Goal: Check status: Check status

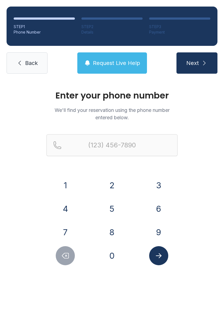
click at [68, 204] on button "4" at bounding box center [65, 208] width 19 height 19
click at [109, 253] on button "0" at bounding box center [111, 255] width 19 height 19
click at [69, 226] on button "7" at bounding box center [65, 232] width 19 height 19
click at [157, 208] on button "6" at bounding box center [158, 208] width 19 height 19
click at [160, 234] on button "9" at bounding box center [158, 232] width 19 height 19
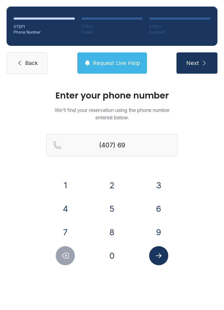
click at [111, 255] on button "0" at bounding box center [111, 255] width 19 height 19
click at [158, 226] on button "9" at bounding box center [158, 232] width 19 height 19
click at [162, 182] on button "3" at bounding box center [158, 185] width 19 height 19
click at [107, 236] on button "8" at bounding box center [111, 232] width 19 height 19
click at [159, 186] on button "3" at bounding box center [158, 185] width 19 height 19
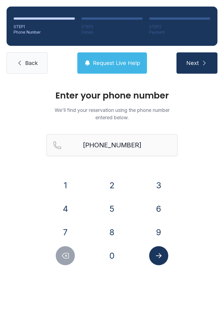
click at [155, 257] on icon "Submit lookup form" at bounding box center [159, 256] width 8 height 8
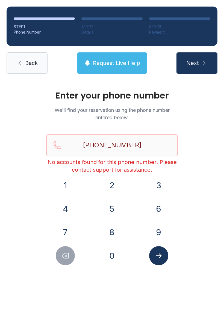
click at [109, 62] on span "Request Live Help" at bounding box center [116, 63] width 47 height 8
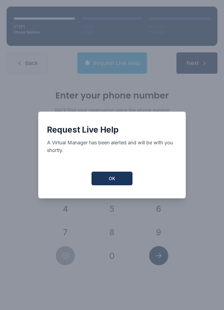
click at [114, 182] on span "OK" at bounding box center [112, 178] width 7 height 7
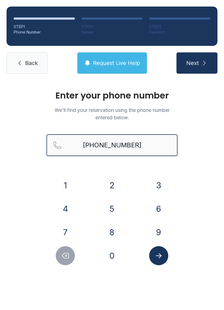
click at [119, 141] on input "[PHONE_NUMBER]" at bounding box center [111, 145] width 131 height 22
click at [197, 63] on button "Next" at bounding box center [196, 62] width 41 height 21
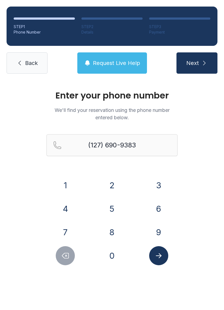
click at [66, 218] on button "4" at bounding box center [65, 208] width 19 height 19
click at [103, 211] on button "5" at bounding box center [111, 208] width 19 height 19
click at [114, 241] on button "8" at bounding box center [111, 232] width 19 height 19
click at [59, 251] on button "Delete number" at bounding box center [65, 255] width 19 height 19
click at [58, 251] on button "Delete number" at bounding box center [65, 255] width 19 height 19
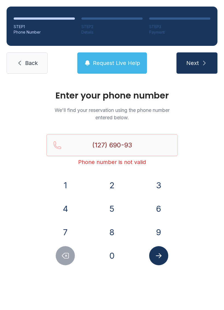
click at [60, 250] on button "Delete number" at bounding box center [65, 255] width 19 height 19
click at [62, 254] on icon "Delete number" at bounding box center [65, 256] width 8 height 8
click at [56, 258] on button "Delete number" at bounding box center [65, 255] width 19 height 19
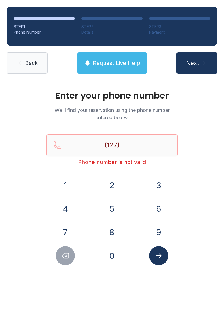
click at [55, 257] on div at bounding box center [65, 255] width 38 height 19
click at [66, 256] on icon "Delete number" at bounding box center [65, 255] width 7 height 5
type input "(1"
click at [66, 256] on icon "Delete number" at bounding box center [65, 256] width 8 height 8
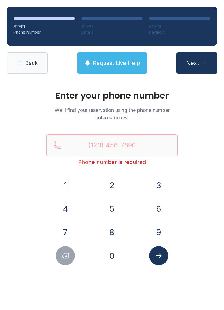
click at [62, 255] on icon "Delete number" at bounding box center [65, 255] width 7 height 5
